Goal: Navigation & Orientation: Go to known website

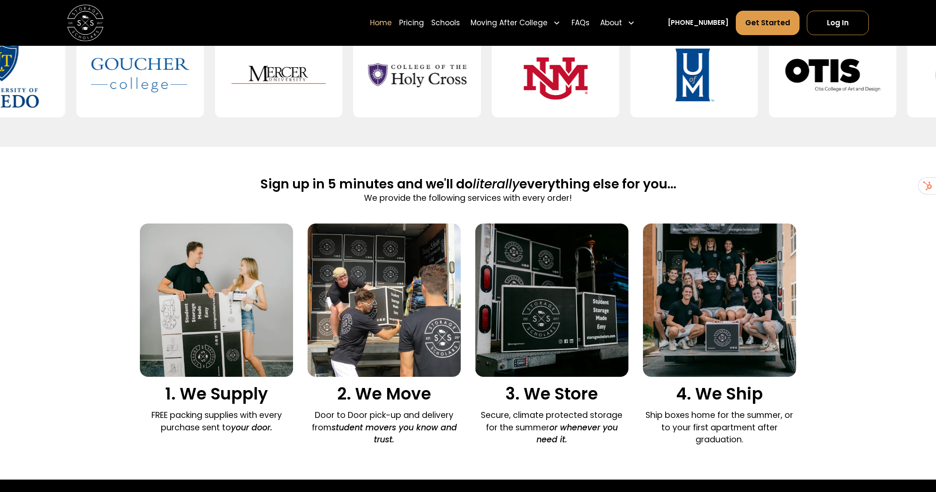
scroll to position [87, 0]
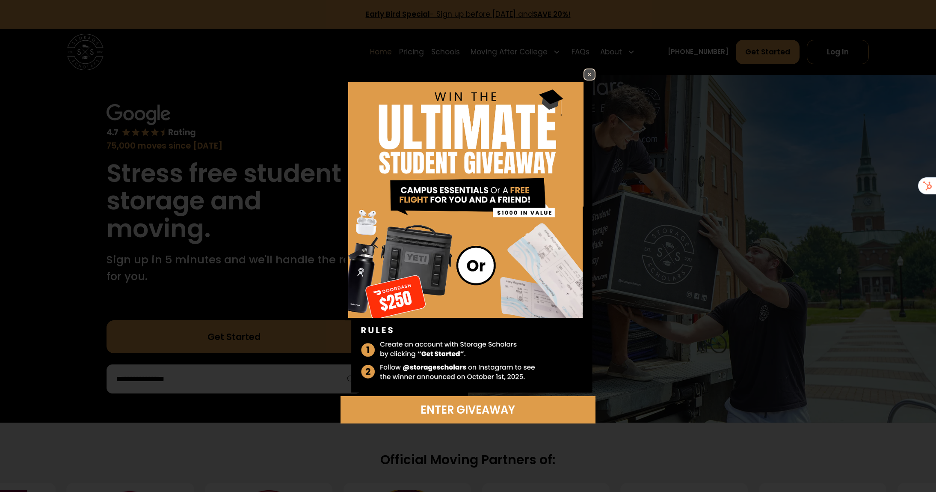
click at [594, 77] on img at bounding box center [590, 74] width 10 height 10
